Goal: Task Accomplishment & Management: Complete application form

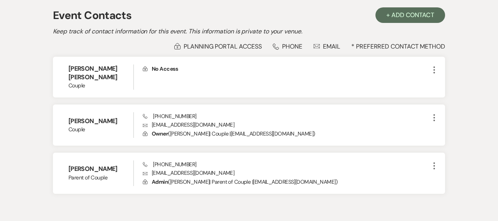
select select "8"
select select "5"
select select "8"
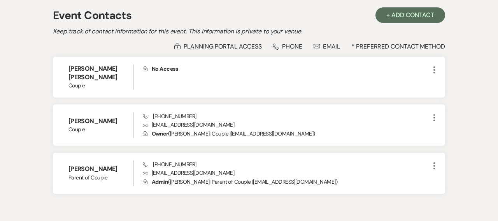
select select "8"
select select "5"
select select "8"
select select "5"
select select "8"
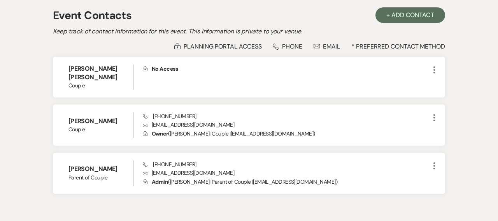
select select "6"
select select "8"
select select "5"
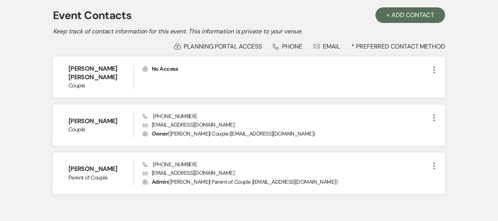
select select "8"
select select "5"
select select "8"
select select "5"
select select "8"
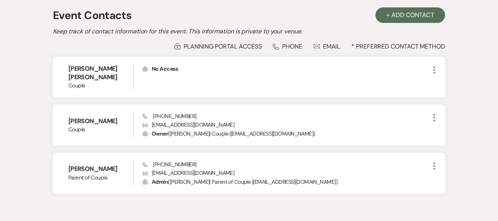
select select "5"
select select "8"
select select "9"
select select "8"
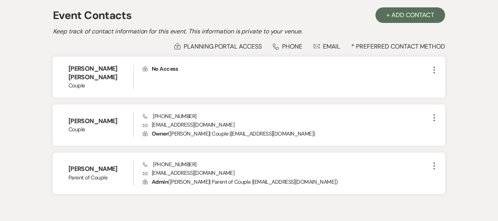
select select "5"
select select "8"
select select "5"
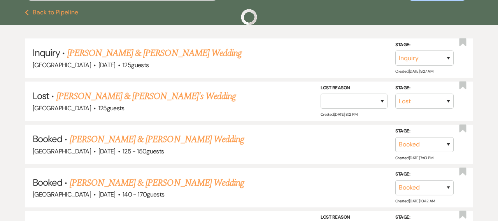
scroll to position [140, 0]
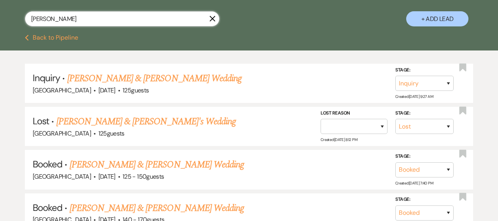
drag, startPoint x: 76, startPoint y: 21, endPoint x: 22, endPoint y: 8, distance: 55.7
click at [22, 8] on div "Lauren warmth X + Add Lead" at bounding box center [249, 12] width 498 height 39
type input "Talia"
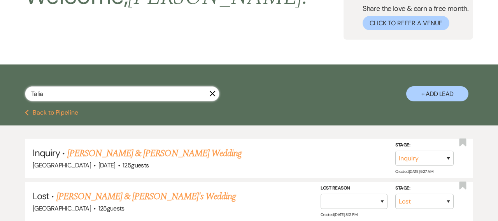
select select "6"
select select "8"
select select "5"
select select "8"
select select "6"
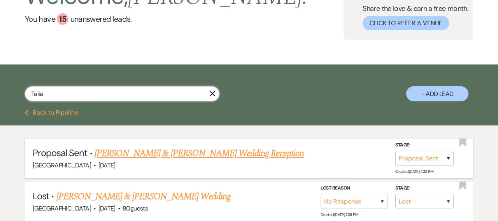
type input "Talia"
click at [116, 154] on link "[PERSON_NAME] & [PERSON_NAME] Wedding Reception" at bounding box center [199, 154] width 209 height 14
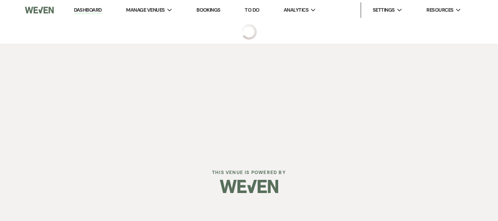
select select "6"
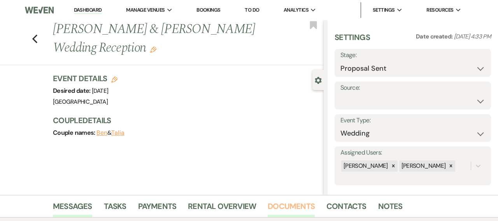
click at [279, 203] on link "Documents" at bounding box center [291, 208] width 47 height 17
click at [281, 205] on link "Documents" at bounding box center [291, 208] width 47 height 17
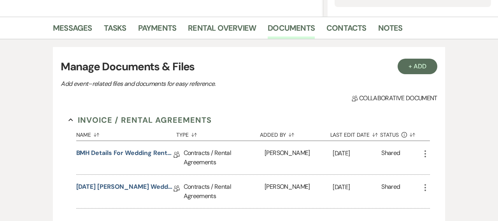
scroll to position [184, 0]
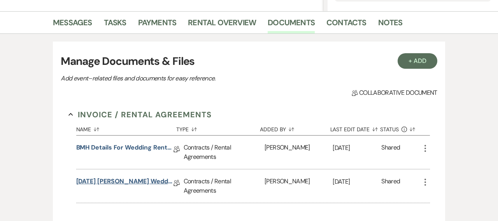
click at [153, 180] on link "[DATE] [PERSON_NAME] Wedding Reception Rental Agmt" at bounding box center [124, 183] width 97 height 12
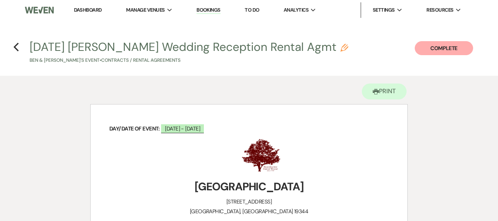
scroll to position [4080, 0]
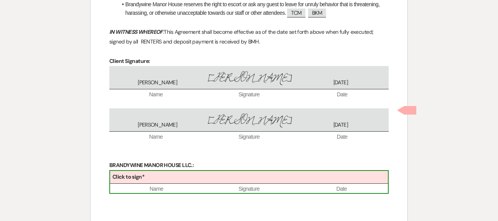
click at [188, 171] on div "Click to sign*" at bounding box center [249, 177] width 278 height 13
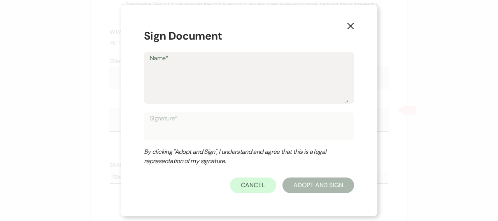
type textarea "N"
type input "N"
type textarea "Na"
type input "Na"
type textarea "Nan"
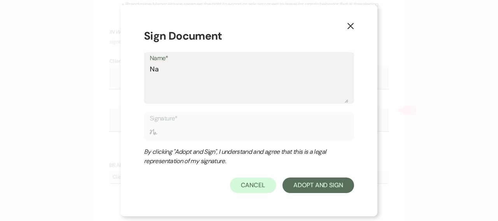
type input "Nan"
type textarea "Nanc"
type input "Nanc"
type textarea "[PERSON_NAME]"
type input "[PERSON_NAME]"
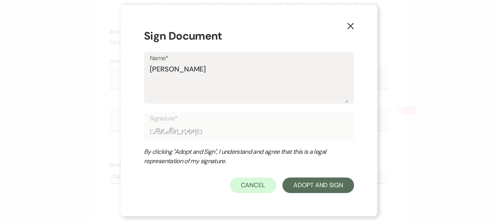
type textarea "[PERSON_NAME]"
type input "[PERSON_NAME]"
type textarea "[PERSON_NAME]"
type input "[PERSON_NAME]"
type textarea "[PERSON_NAME]"
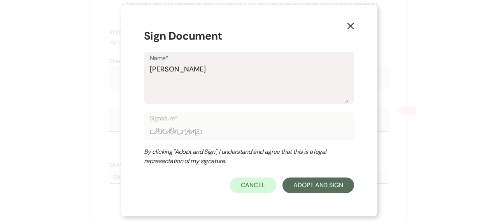
type input "[PERSON_NAME]"
type textarea "[PERSON_NAME]"
type input "[PERSON_NAME]"
type textarea "[PERSON_NAME] e"
type input "[PERSON_NAME] e"
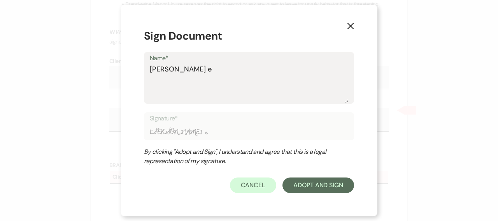
type textarea "[PERSON_NAME] ec"
type input "[PERSON_NAME] ec"
type textarea "[PERSON_NAME]"
type input "[PERSON_NAME]"
type textarea "[PERSON_NAME] ec"
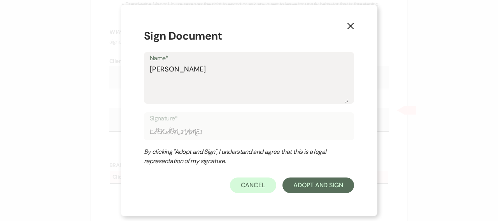
type input "[PERSON_NAME] ec"
type textarea "[PERSON_NAME] e"
type input "[PERSON_NAME] e"
type textarea "[PERSON_NAME]"
type input "[PERSON_NAME]"
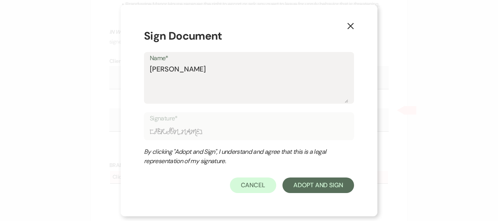
type textarea "[PERSON_NAME] E"
type input "[PERSON_NAME] E"
type textarea "[PERSON_NAME] Ec"
type input "[PERSON_NAME] Ec"
type textarea "[PERSON_NAME]"
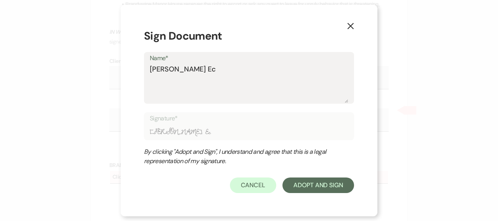
type input "[PERSON_NAME]"
type textarea "[PERSON_NAME]"
click at [309, 184] on button "Adopt And Sign" at bounding box center [318, 186] width 72 height 16
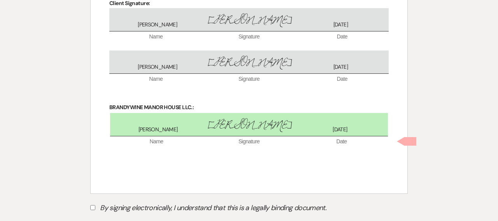
scroll to position [4143, 0]
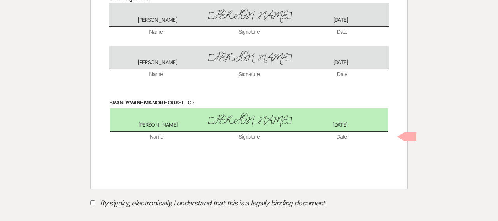
click at [92, 201] on input "By signing electronically, I understand that this is a legally binding document." at bounding box center [92, 203] width 5 height 5
checkbox input "true"
click at [125, 216] on button "Submit" at bounding box center [117, 223] width 54 height 14
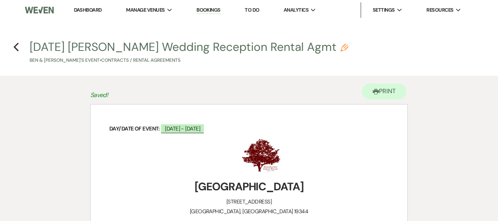
scroll to position [0, 0]
click at [388, 91] on button "Printer Print" at bounding box center [384, 92] width 45 height 16
click at [374, 89] on use "button" at bounding box center [376, 91] width 6 height 5
